Goal: Information Seeking & Learning: Learn about a topic

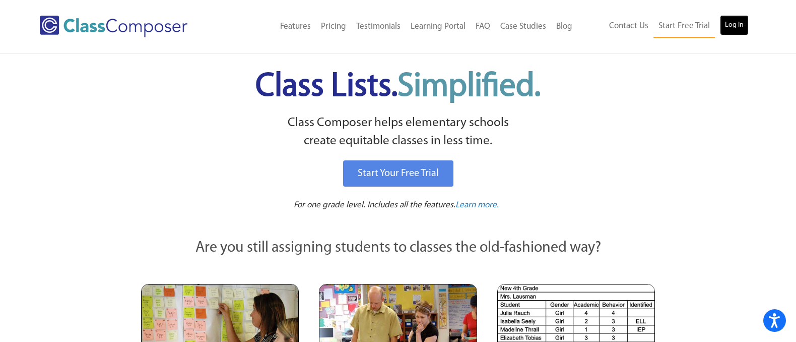
click at [745, 26] on link "Log In" at bounding box center [734, 25] width 29 height 20
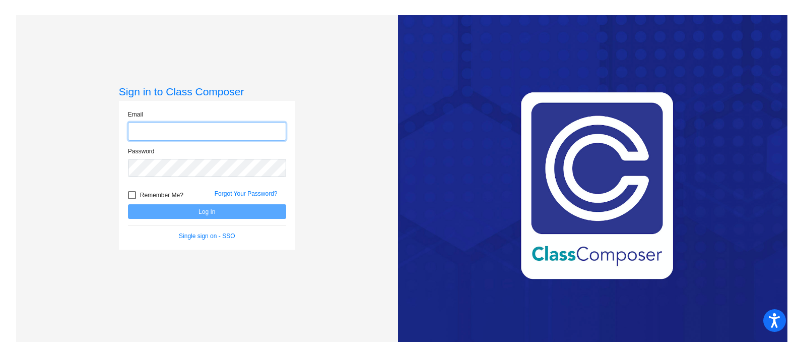
type input "bmassie@lasd.net"
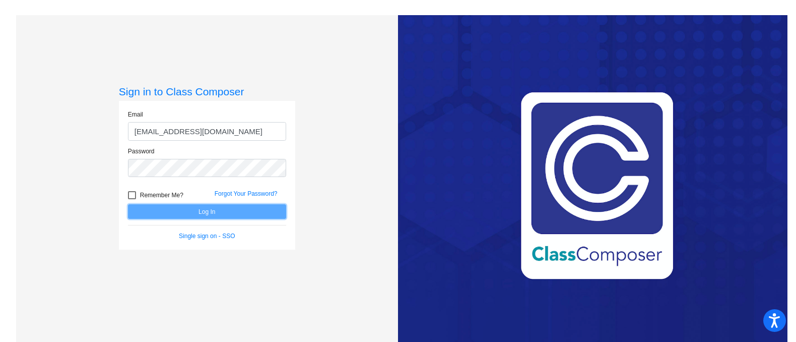
click at [215, 214] on button "Log In" at bounding box center [207, 211] width 158 height 15
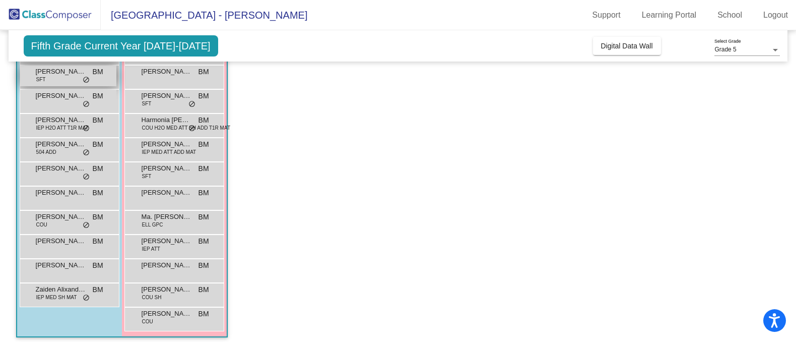
scroll to position [149, 0]
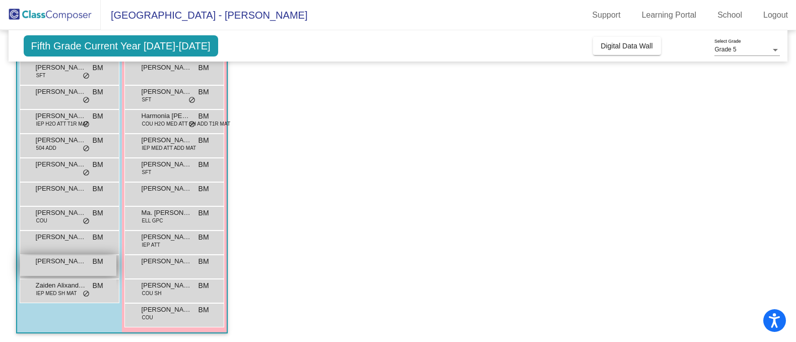
click at [78, 262] on span "William (Tate) Beauvais" at bounding box center [61, 261] width 50 height 10
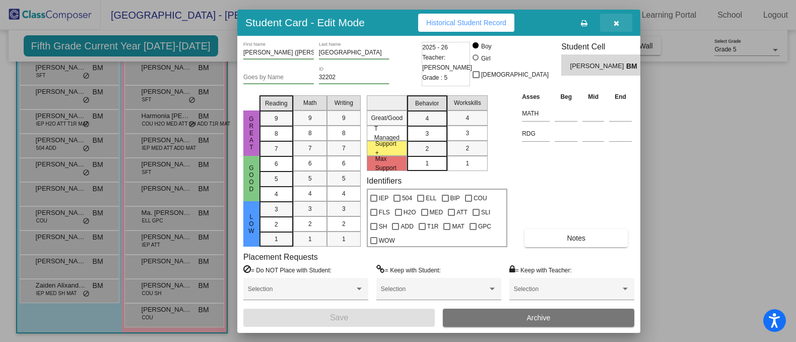
click at [616, 21] on icon "button" at bounding box center [617, 23] width 6 height 7
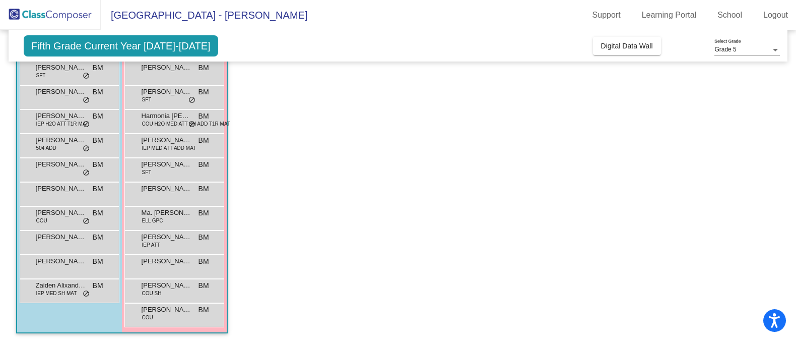
click at [170, 46] on span "Fifth Grade Current Year 2025-2026" at bounding box center [121, 45] width 195 height 21
click at [186, 51] on span "Fifth Grade Current Year 2025-2026" at bounding box center [121, 45] width 195 height 21
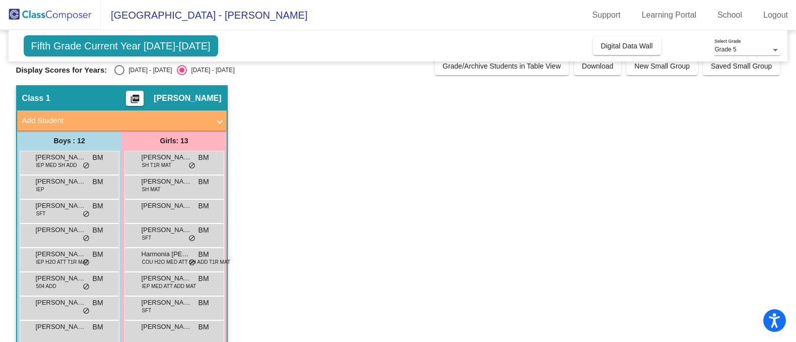
scroll to position [0, 0]
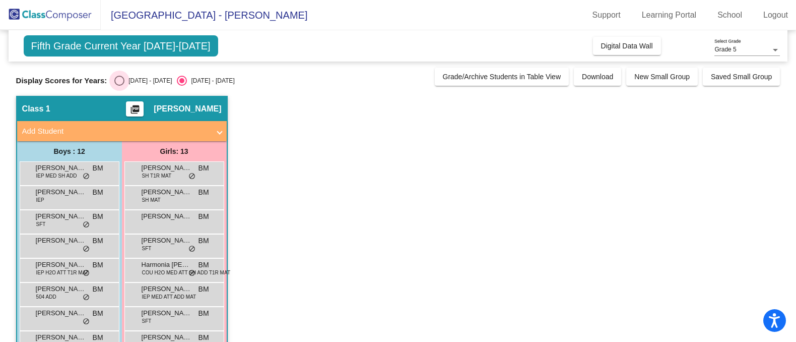
click at [119, 81] on div "Select an option" at bounding box center [119, 81] width 10 height 10
click at [119, 86] on input "2024 - 2025" at bounding box center [119, 86] width 1 height 1
radio input "true"
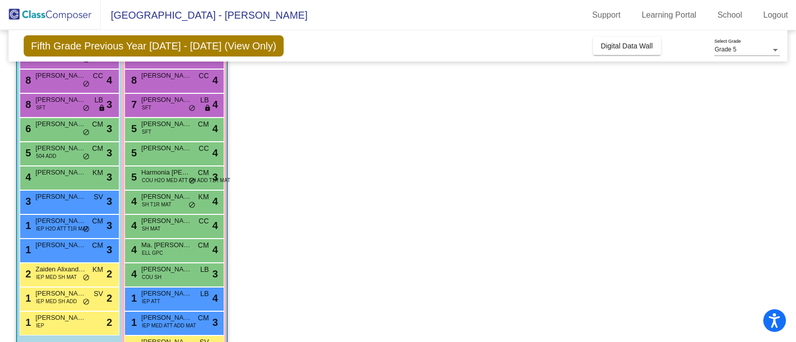
scroll to position [150, 0]
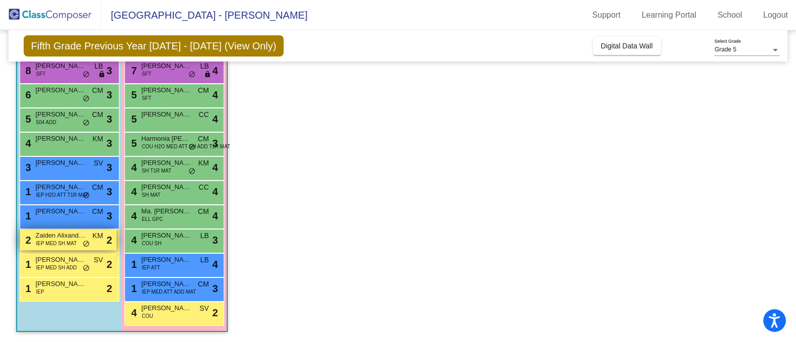
click at [75, 240] on span "IEP MED SH MAT" at bounding box center [56, 243] width 41 height 8
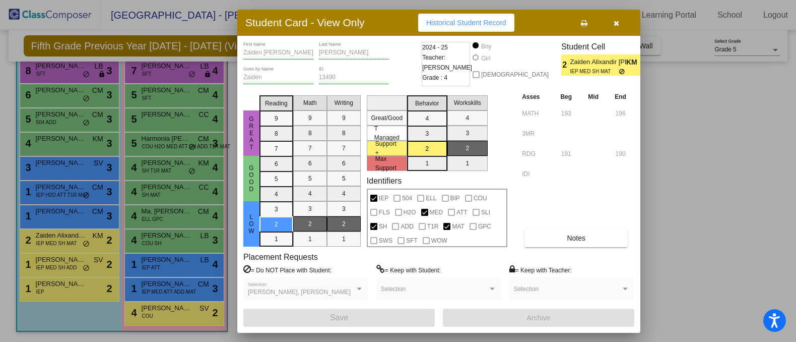
click at [52, 165] on div at bounding box center [398, 171] width 796 height 342
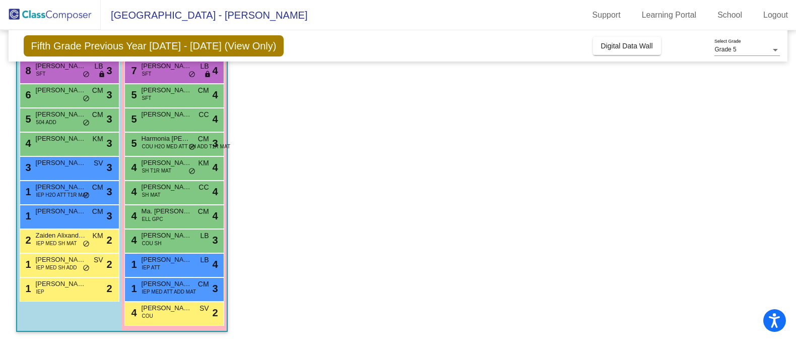
click at [52, 165] on span "William (Tate) Beauvais" at bounding box center [61, 163] width 50 height 10
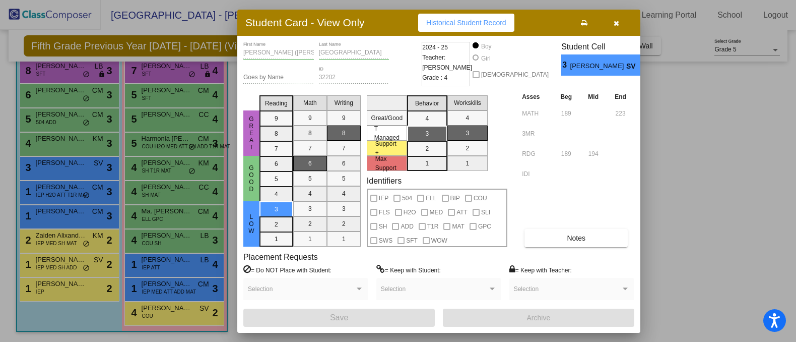
click at [695, 128] on div at bounding box center [398, 171] width 796 height 342
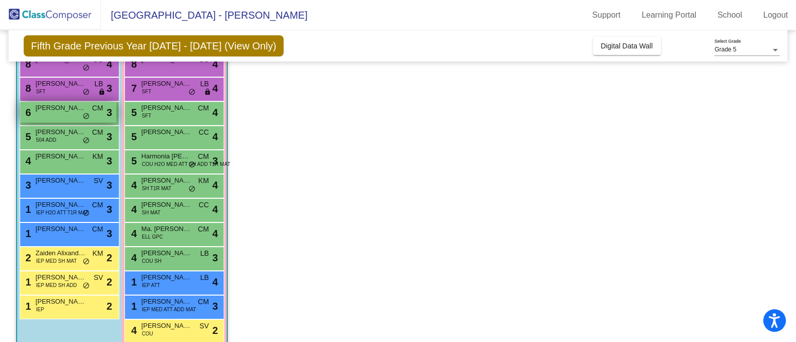
scroll to position [132, 0]
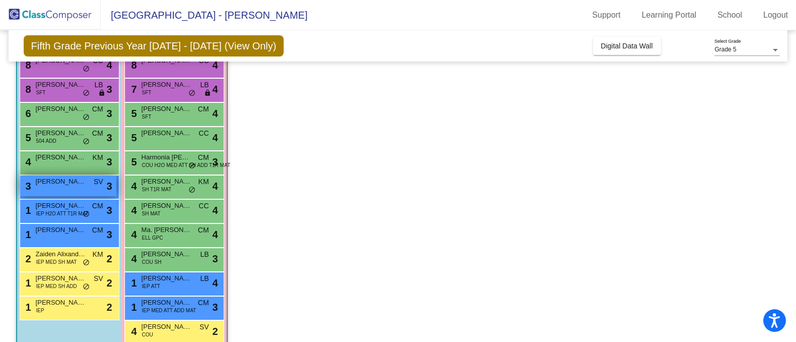
click at [91, 181] on div "3 William (Tate) Beauvais SV lock do_not_disturb_alt 3" at bounding box center [68, 185] width 96 height 21
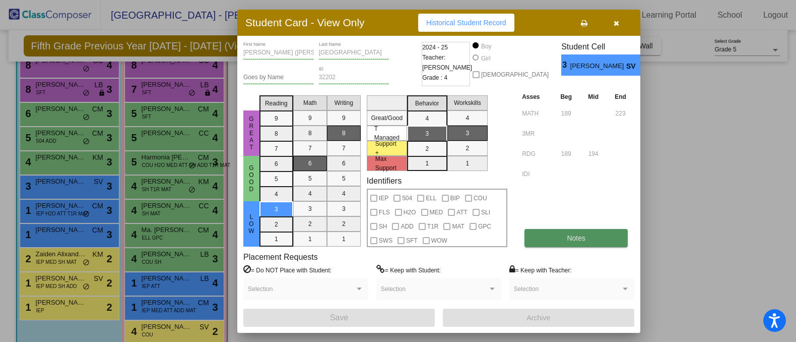
click at [590, 234] on button "Notes" at bounding box center [576, 238] width 103 height 18
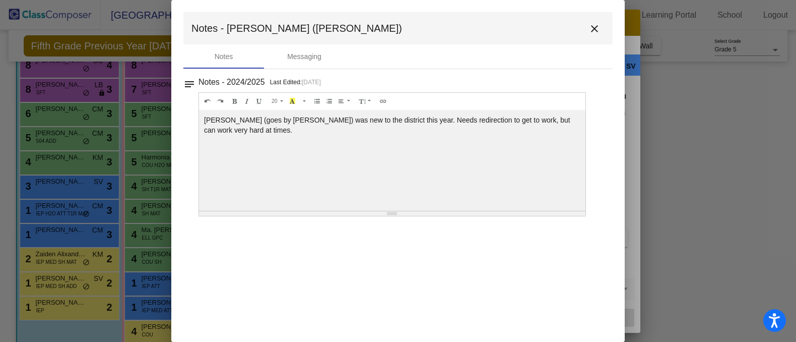
click at [593, 31] on mat-icon "close" at bounding box center [595, 29] width 12 height 12
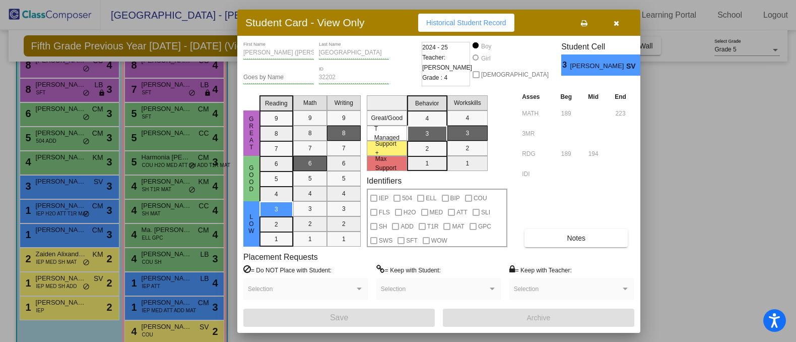
click at [146, 303] on div at bounding box center [398, 171] width 796 height 342
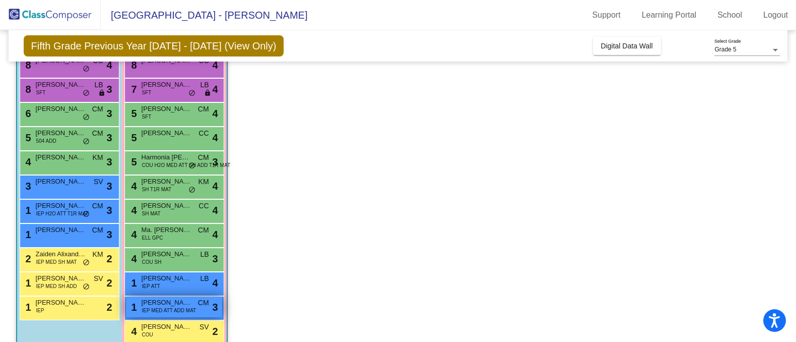
click at [185, 302] on span "Itzel Munoz" at bounding box center [167, 302] width 50 height 10
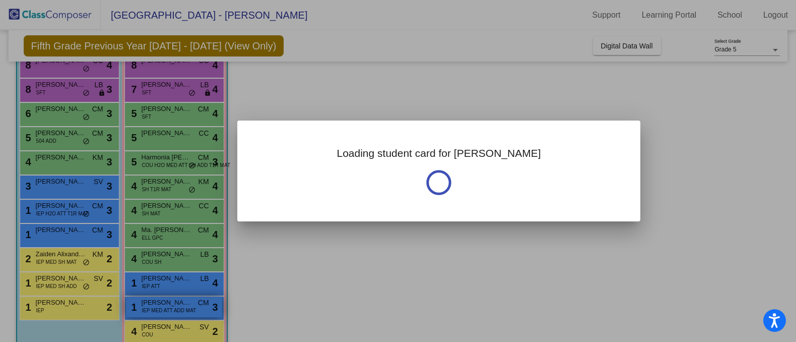
click at [185, 302] on div at bounding box center [398, 171] width 796 height 342
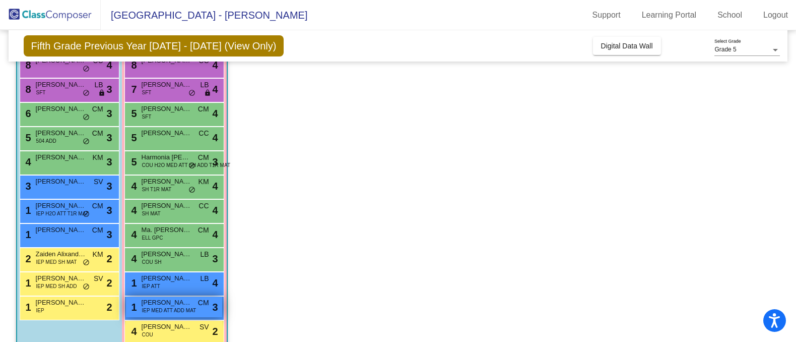
click at [169, 309] on span "IEP MED ATT ADD MAT" at bounding box center [169, 310] width 54 height 8
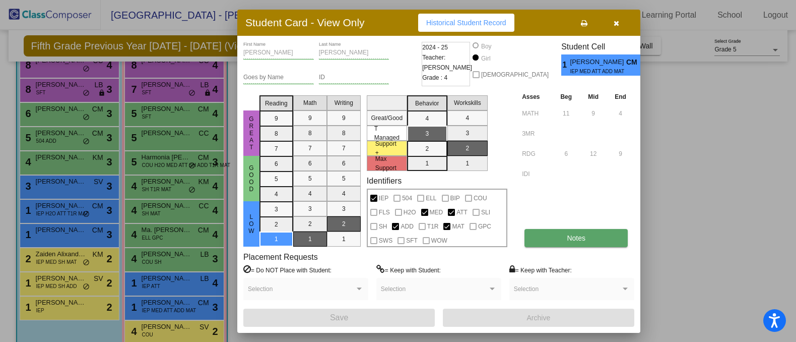
click at [589, 242] on button "Notes" at bounding box center [576, 238] width 103 height 18
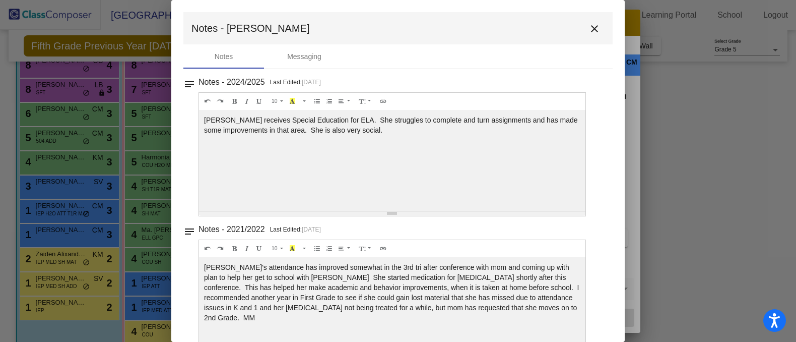
click at [589, 28] on mat-icon "close" at bounding box center [595, 29] width 12 height 12
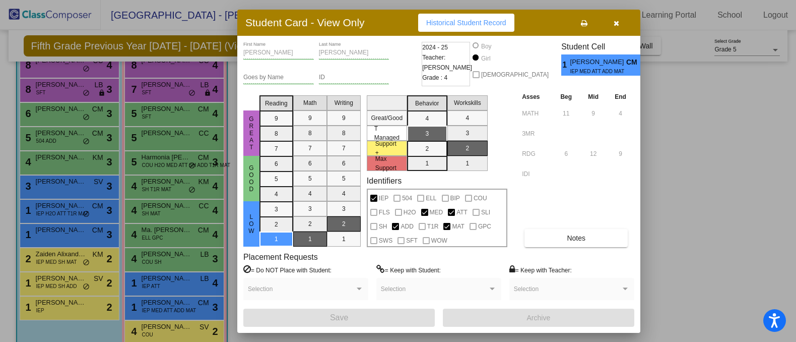
click at [396, 187] on div "Identifiers IEP 504 ELL BIP COU FLS H2O MED ATT SLI SH ADD T1R MAT GPC SWS SFT …" at bounding box center [437, 211] width 141 height 71
click at [179, 107] on div at bounding box center [398, 171] width 796 height 342
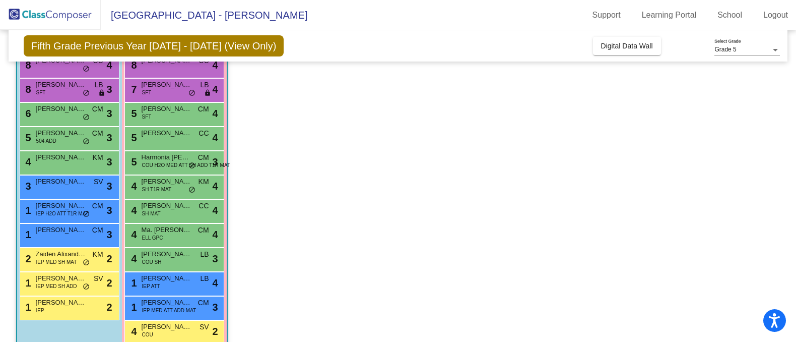
click at [179, 107] on span "Kimberlynn Carter" at bounding box center [167, 109] width 50 height 10
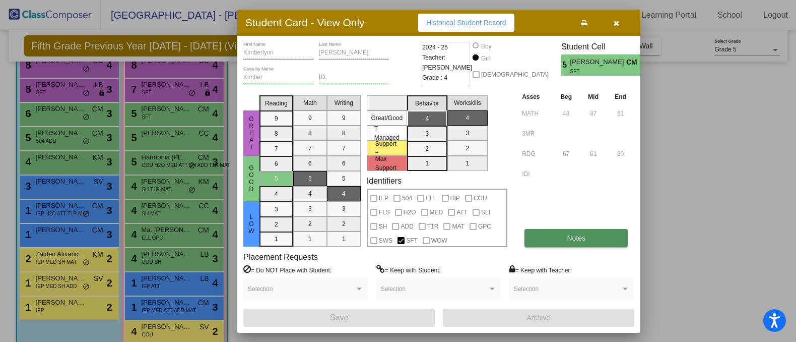
click at [572, 240] on span "Notes" at bounding box center [576, 238] width 19 height 8
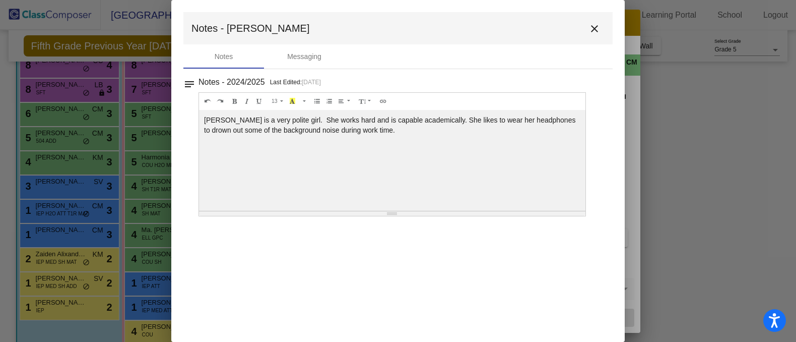
click at [595, 29] on mat-icon "close" at bounding box center [595, 29] width 12 height 12
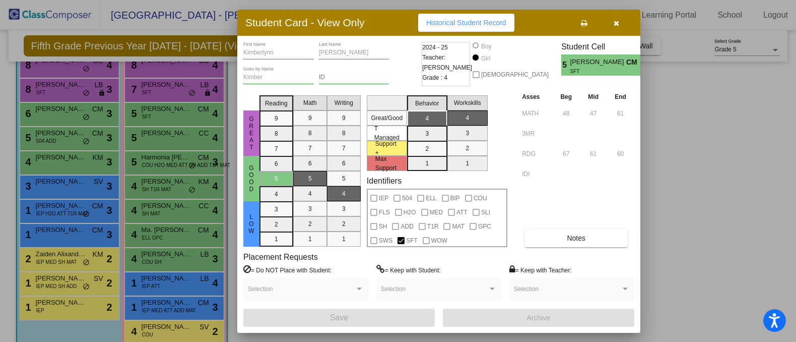
click at [187, 182] on div at bounding box center [398, 171] width 796 height 342
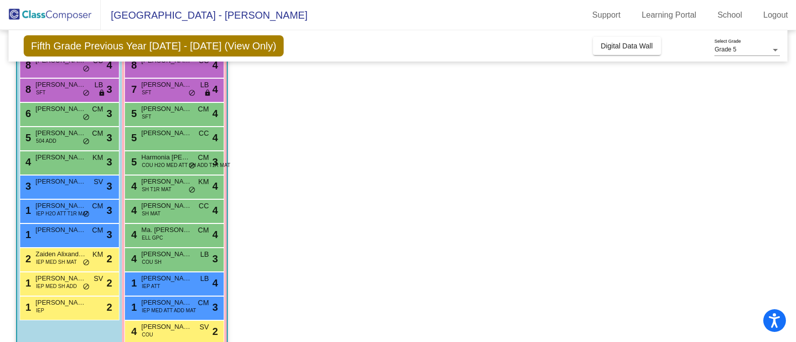
click at [187, 182] on span "Adaline Elzinga" at bounding box center [167, 181] width 50 height 10
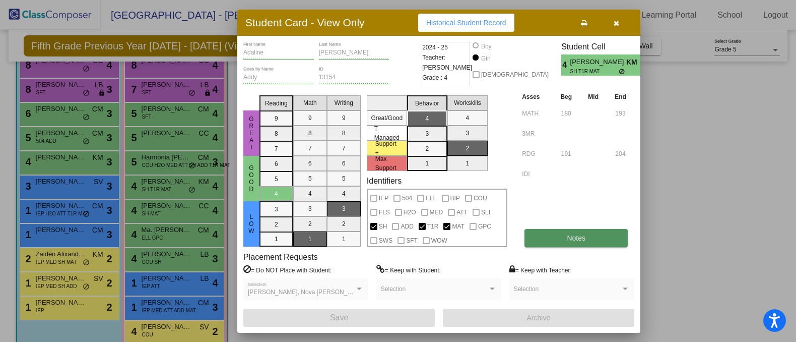
click at [581, 241] on button "Notes" at bounding box center [576, 238] width 103 height 18
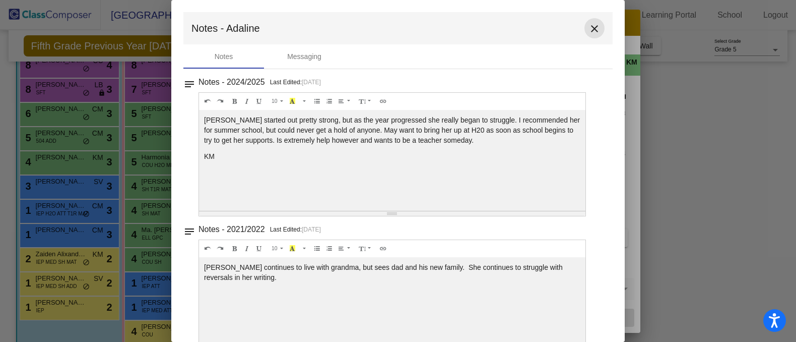
click at [589, 28] on mat-icon "close" at bounding box center [595, 29] width 12 height 12
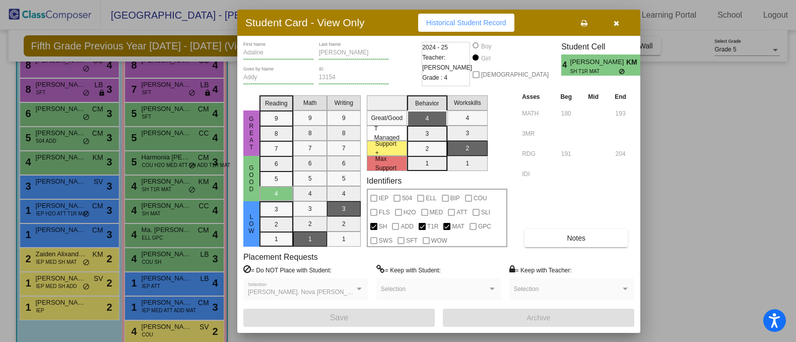
click at [81, 117] on div at bounding box center [398, 171] width 796 height 342
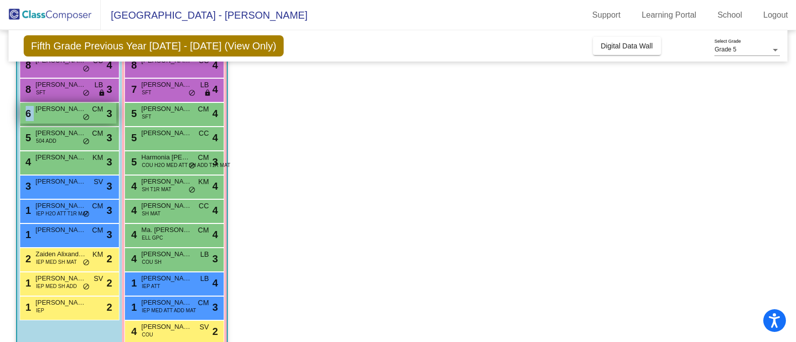
click at [81, 118] on div "6 Liam Lindenau CM lock do_not_disturb_alt 3" at bounding box center [68, 113] width 96 height 21
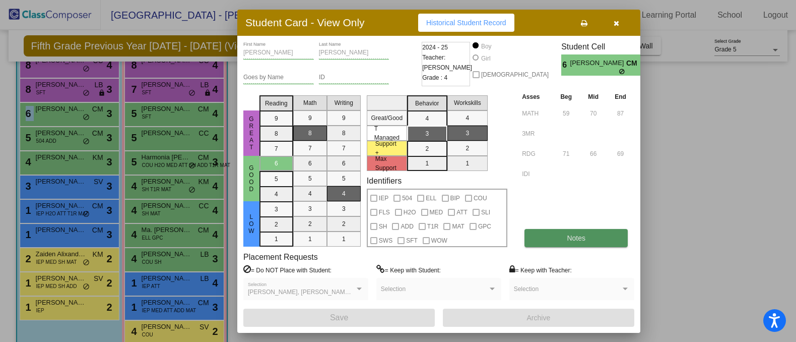
click at [561, 238] on button "Notes" at bounding box center [576, 238] width 103 height 18
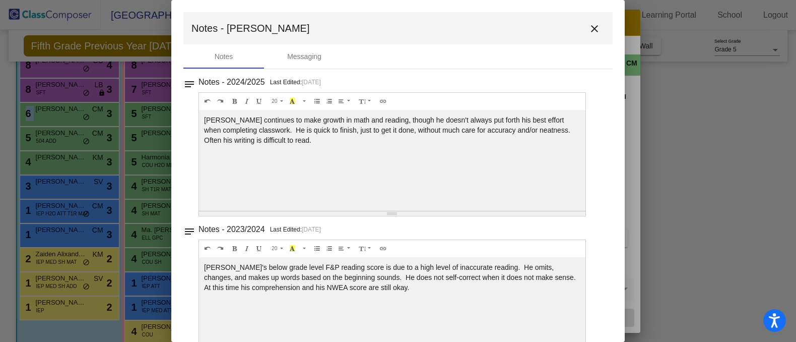
click at [589, 26] on mat-icon "close" at bounding box center [595, 29] width 12 height 12
